Goal: Information Seeking & Learning: Learn about a topic

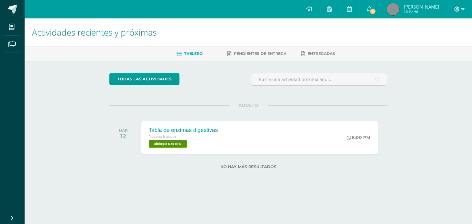
click at [396, 70] on div "todas las Actividades No tienes actividades Échale un vistazo a los demás perío…" at bounding box center [248, 125] width 303 height 128
click at [376, 11] on span "6" at bounding box center [372, 11] width 7 height 7
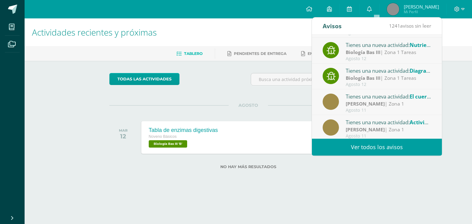
scroll to position [102, 0]
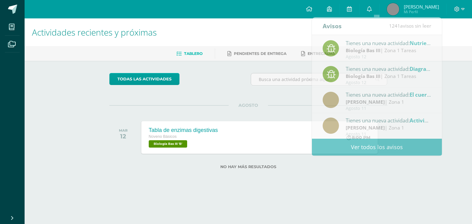
click at [394, 180] on div "todas las Actividades No tienes actividades Échale un vistazo a los demás perío…" at bounding box center [248, 125] width 303 height 128
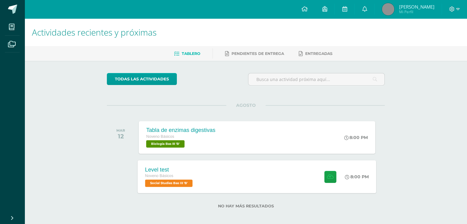
click at [177, 181] on span "Social Studies Bas III 'B'" at bounding box center [169, 183] width 48 height 7
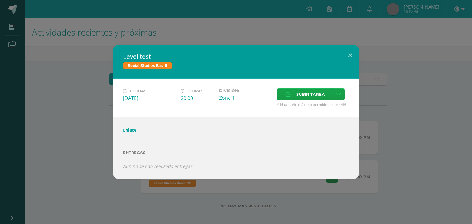
click at [127, 129] on link "Enlace" at bounding box center [130, 130] width 14 height 6
click at [353, 52] on button at bounding box center [350, 55] width 18 height 21
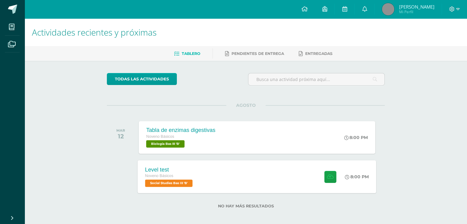
click at [201, 179] on div "Level test Noveno Básicos Social Studies Bas III 'B'" at bounding box center [170, 176] width 64 height 33
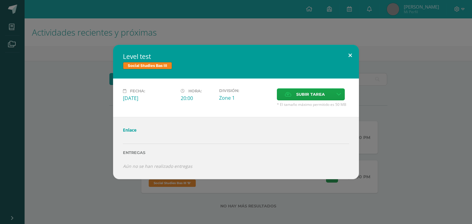
click at [354, 59] on button at bounding box center [350, 55] width 18 height 21
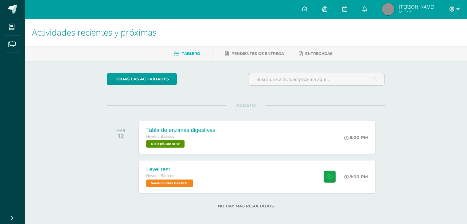
scroll to position [4, 0]
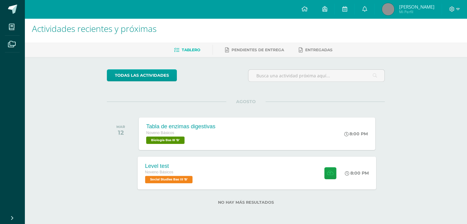
click at [234, 162] on div "Level test Noveno Básicos Social Studies Bas III 'B' 8:00 PM Level test Social …" at bounding box center [257, 173] width 239 height 33
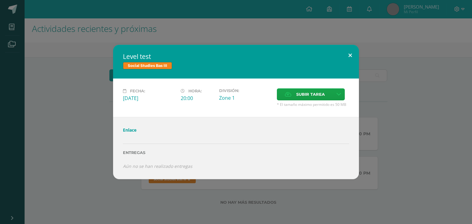
click at [346, 59] on button at bounding box center [350, 55] width 18 height 21
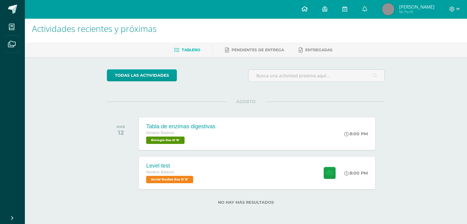
click at [315, 10] on link at bounding box center [304, 9] width 21 height 18
